Goal: Check status

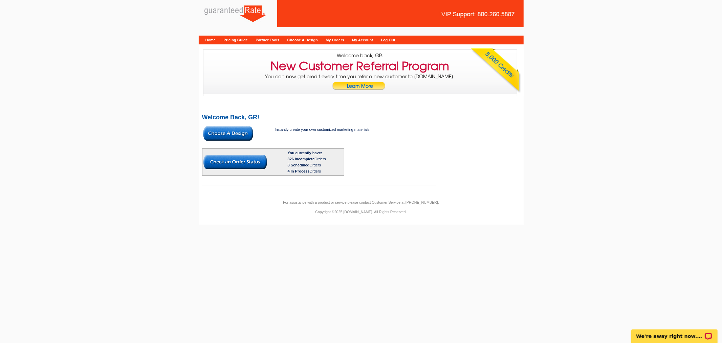
click at [249, 159] on img at bounding box center [235, 162] width 64 height 14
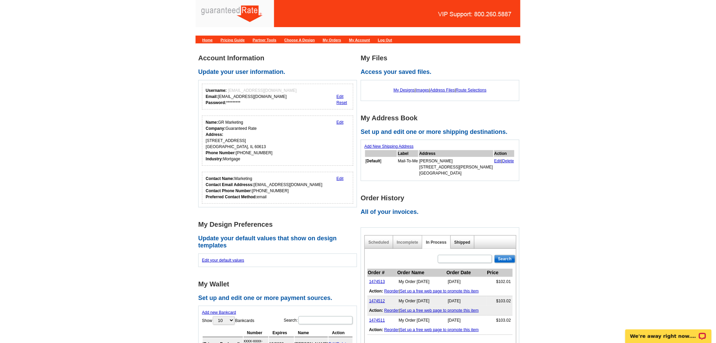
click at [468, 240] on link "Shipped" at bounding box center [463, 242] width 16 height 5
paste input "1474468"
type input "1474468"
click at [516, 259] on div "1474468 Search" at bounding box center [476, 258] width 79 height 9
click at [512, 257] on input "Search" at bounding box center [505, 259] width 21 height 8
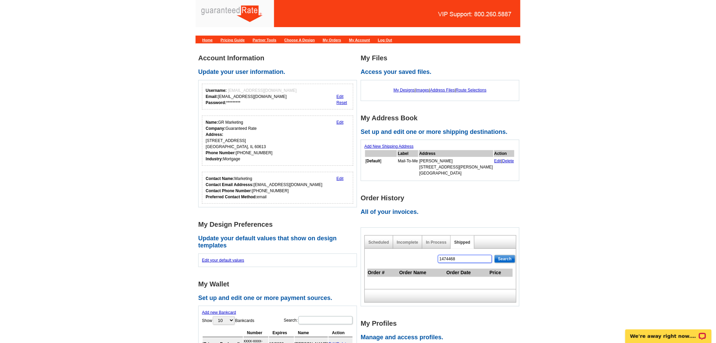
drag, startPoint x: 470, startPoint y: 258, endPoint x: 431, endPoint y: 259, distance: 38.3
click at [431, 259] on div "1474468 Search Order # Order Name Order Date Price" at bounding box center [441, 269] width 152 height 40
click at [438, 241] on link "In Process" at bounding box center [436, 242] width 21 height 5
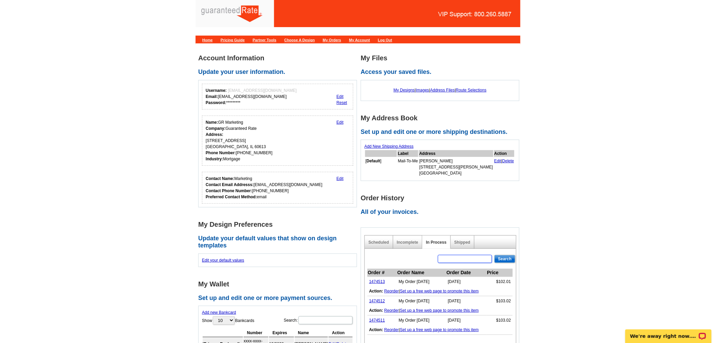
paste input "1474468"
type input "1474468"
click at [501, 258] on input "Search" at bounding box center [505, 259] width 21 height 8
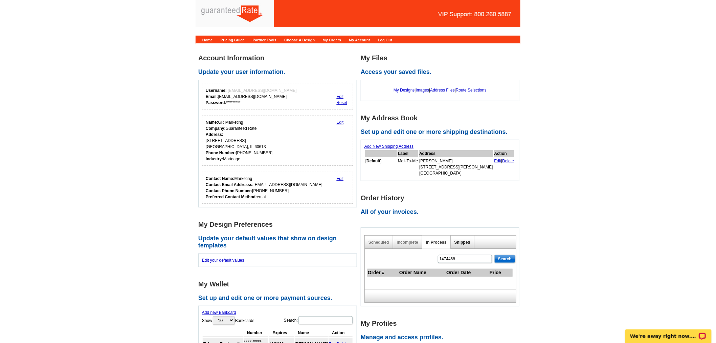
click at [459, 240] on link "Shipped" at bounding box center [463, 242] width 16 height 5
drag, startPoint x: 461, startPoint y: 257, endPoint x: 417, endPoint y: 258, distance: 43.7
click at [417, 258] on div "1474468 Search Order # Order Name Order Date Price" at bounding box center [441, 269] width 152 height 40
paste input "1474468"
type input "1474468"
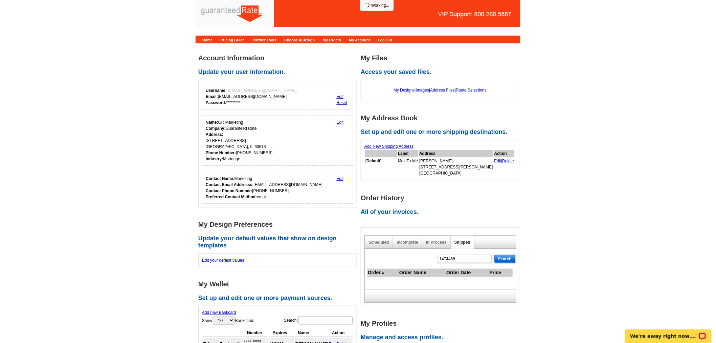
click at [503, 259] on input "Search" at bounding box center [505, 259] width 21 height 8
click at [512, 259] on input "Search" at bounding box center [505, 259] width 21 height 8
click at [507, 259] on input "Search" at bounding box center [505, 259] width 21 height 8
click at [440, 242] on link "In Process" at bounding box center [436, 242] width 21 height 5
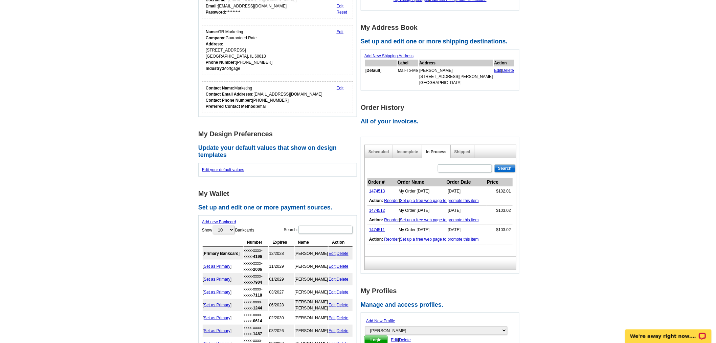
scroll to position [113, 0]
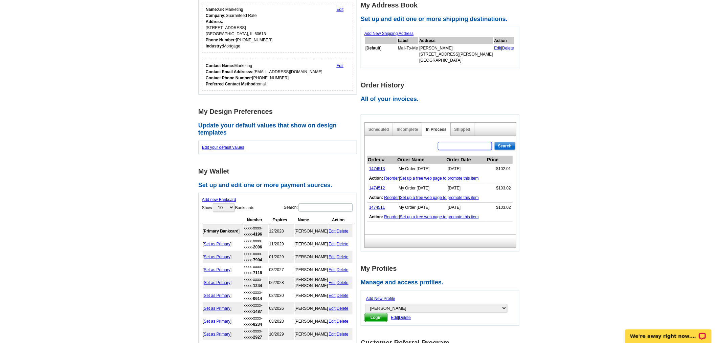
paste input "1474468"
type input "1474468"
click at [507, 143] on input "Search" at bounding box center [505, 146] width 21 height 8
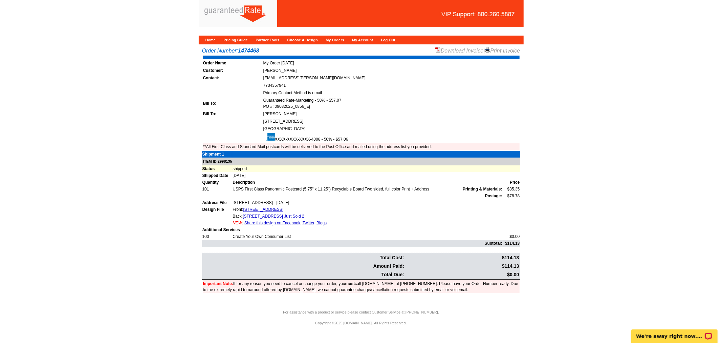
click at [441, 51] on link "Download Invoice" at bounding box center [459, 51] width 48 height 6
